Goal: Navigation & Orientation: Find specific page/section

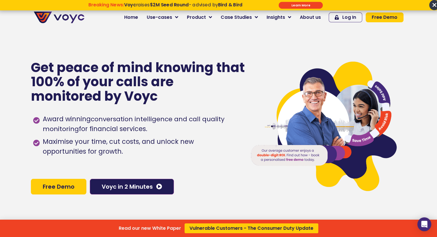
click at [308, 17] on div "Read our new White Paper Vulnerable Customers - The Consumer Duty Update" at bounding box center [218, 118] width 437 height 237
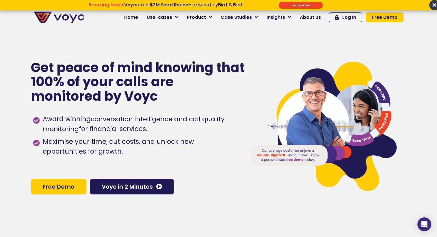
click at [315, 21] on link "About us" at bounding box center [311, 18] width 30 height 12
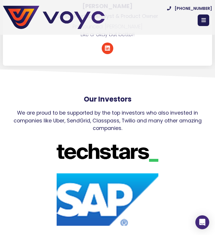
scroll to position [7372, 0]
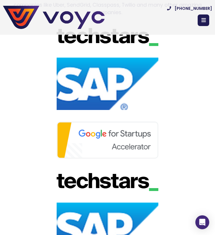
click at [177, 137] on div at bounding box center [108, 139] width 204 height 37
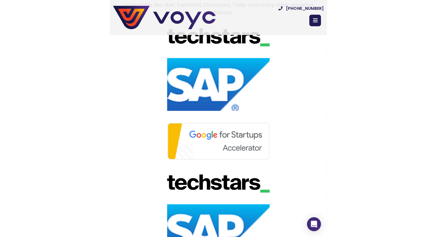
scroll to position [3565, 0]
